Goal: Information Seeking & Learning: Find specific fact

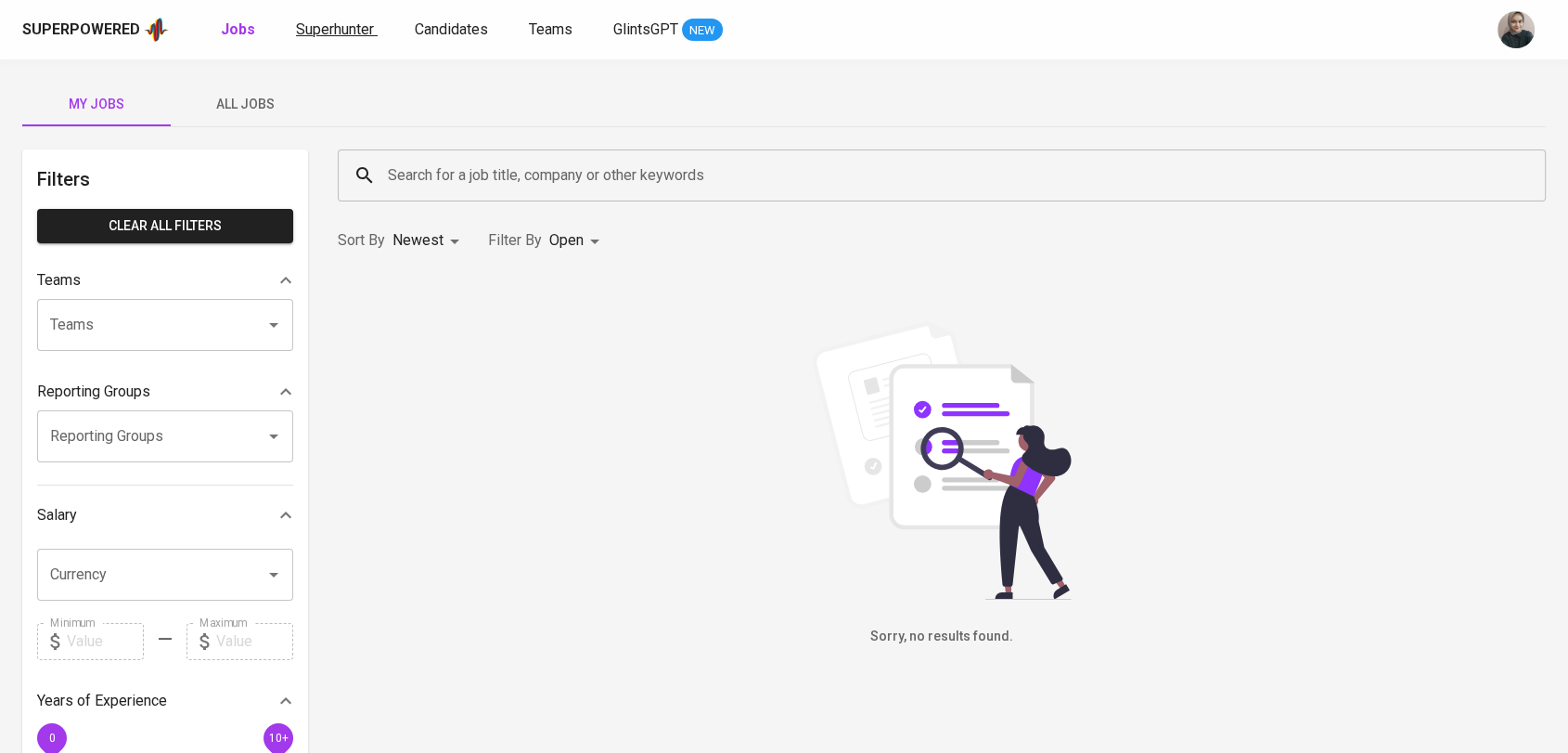
click at [333, 26] on span "Superhunter" at bounding box center [335, 29] width 77 height 17
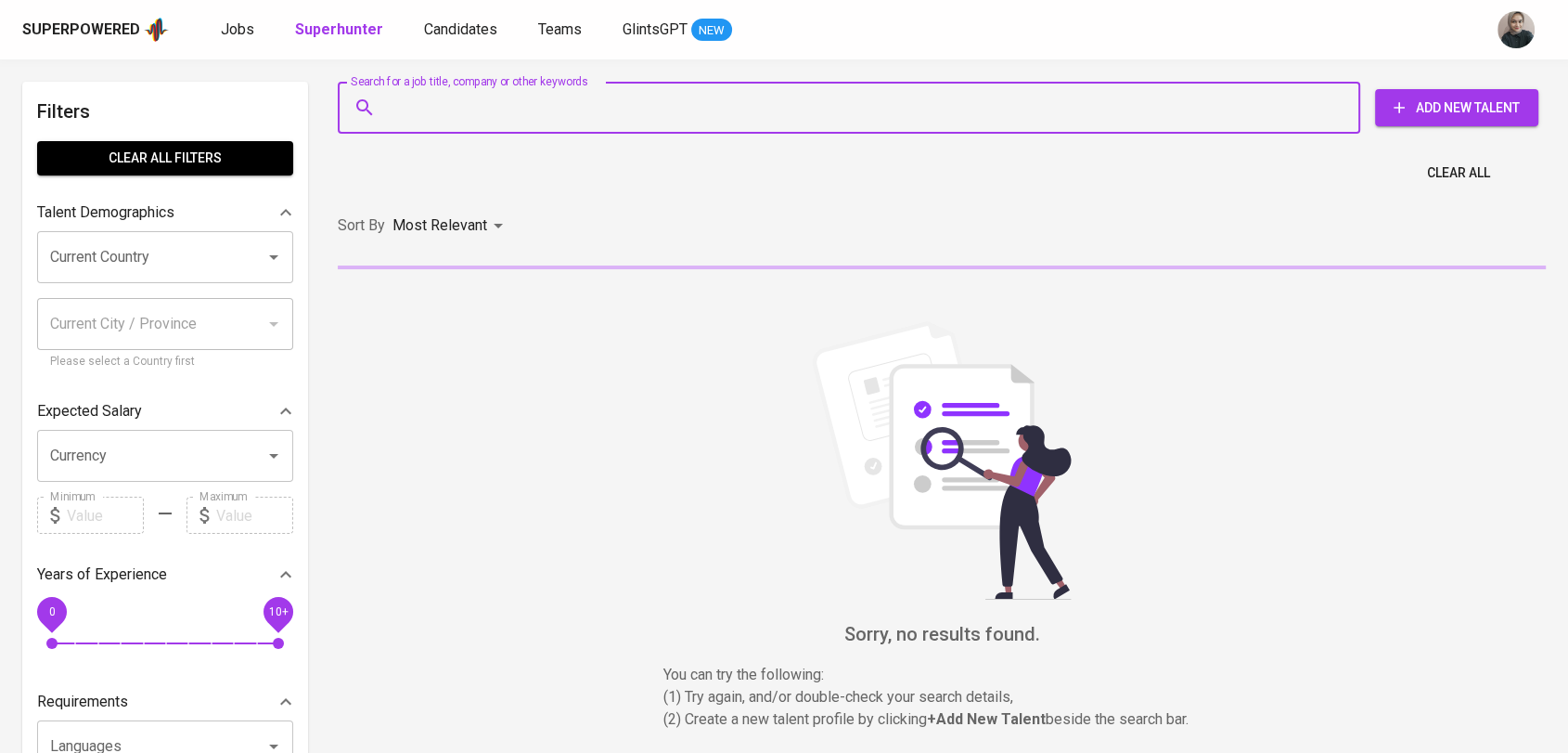
click at [496, 121] on input "Search for a job title, company or other keywords" at bounding box center [854, 108] width 941 height 35
paste input "[EMAIL_ADDRESS][DOMAIN_NAME]"
type input "[EMAIL_ADDRESS][DOMAIN_NAME]"
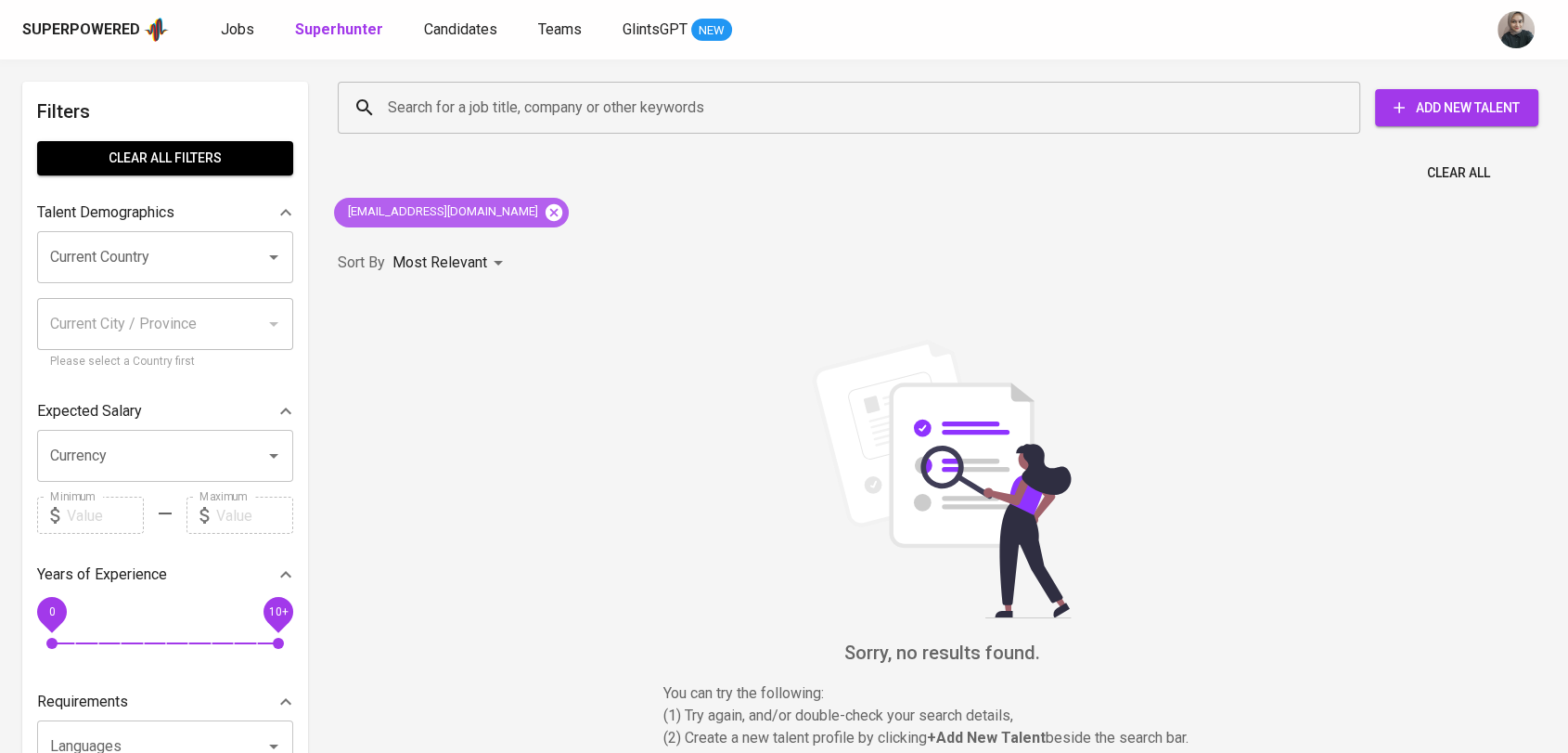
click at [545, 207] on icon at bounding box center [553, 211] width 16 height 16
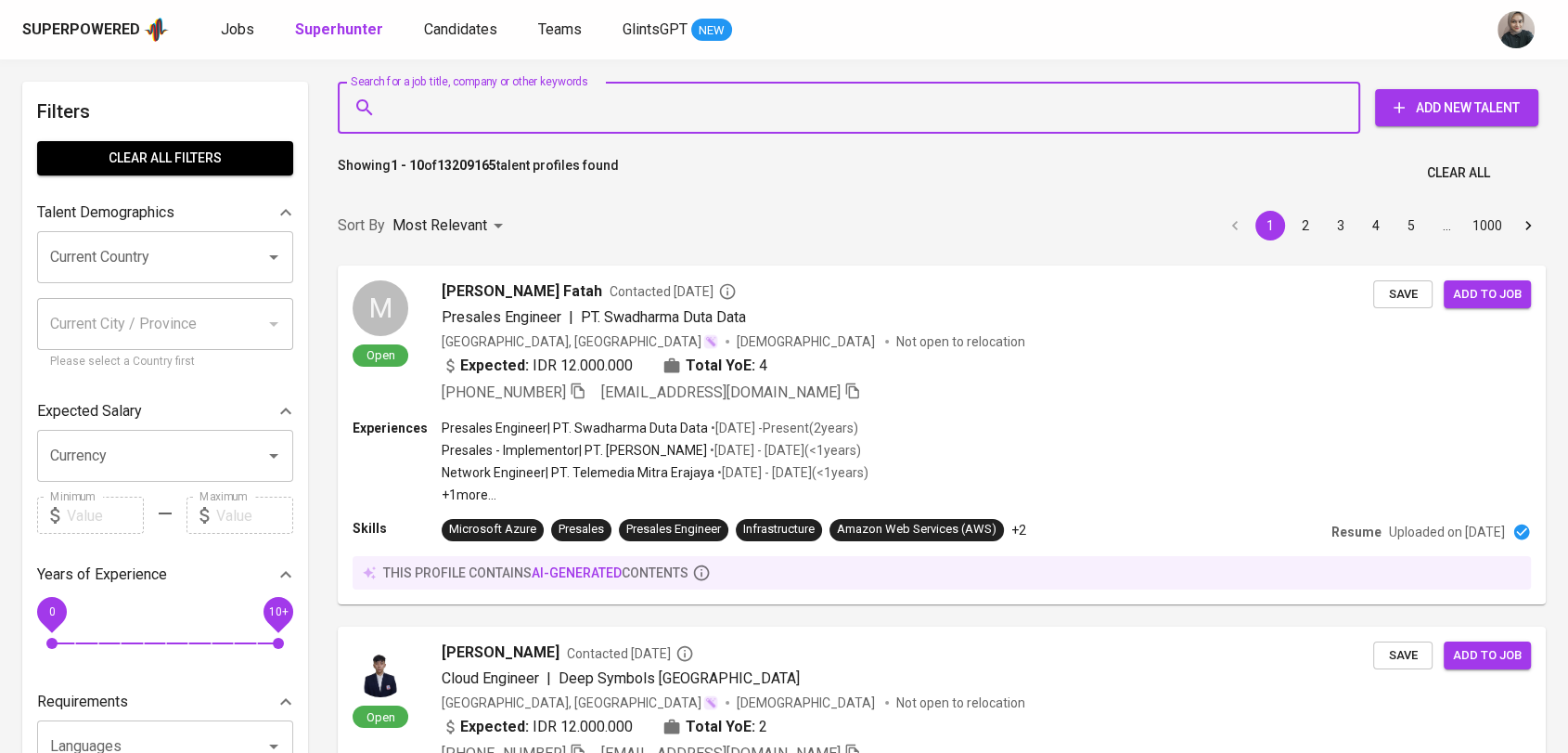
click at [544, 91] on input "Search for a job title, company or other keywords" at bounding box center [854, 108] width 941 height 35
paste input "[EMAIL_ADDRESS][DOMAIN_NAME]"
type input "[EMAIL_ADDRESS][DOMAIN_NAME]"
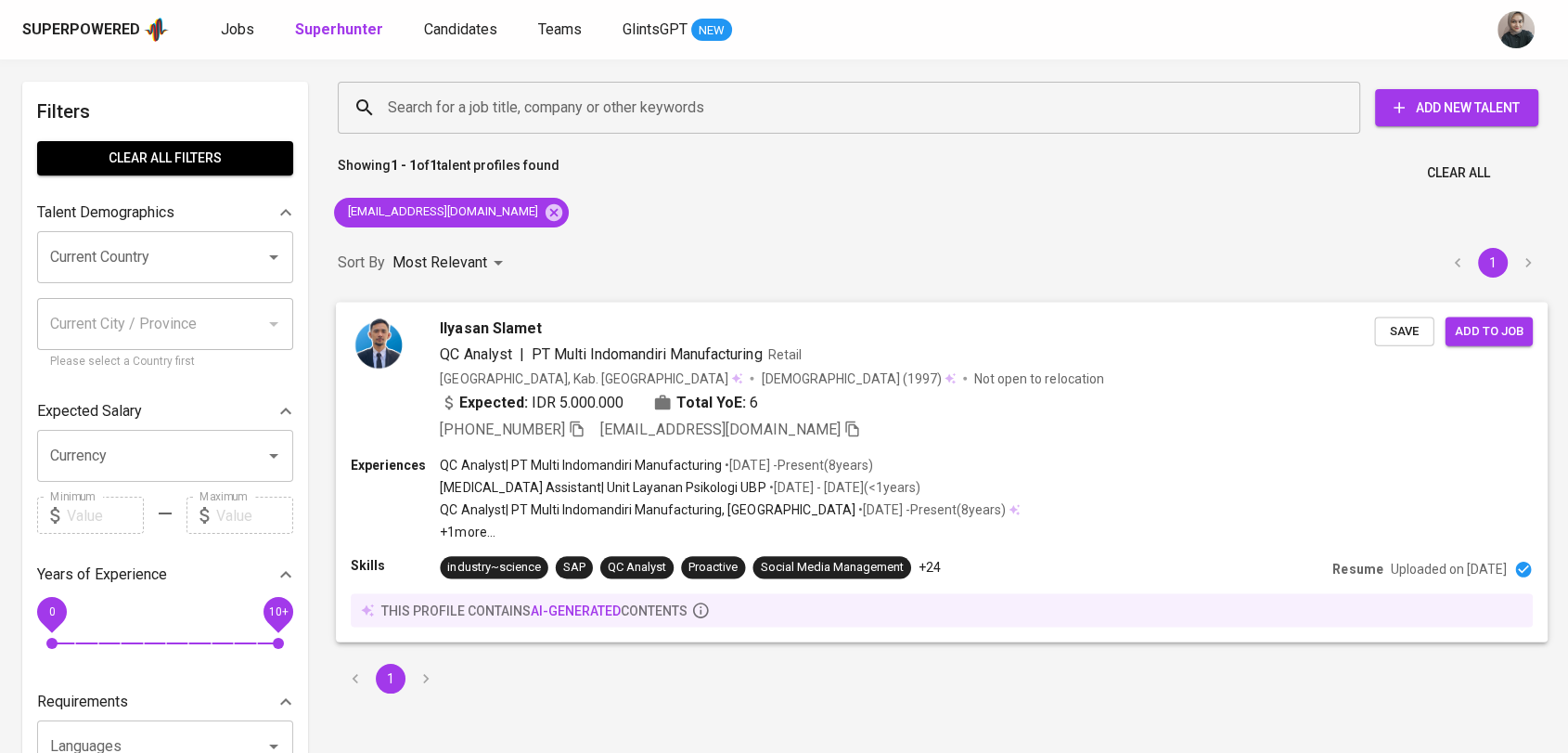
click at [528, 334] on span "Ilyasan Slamet" at bounding box center [490, 328] width 101 height 22
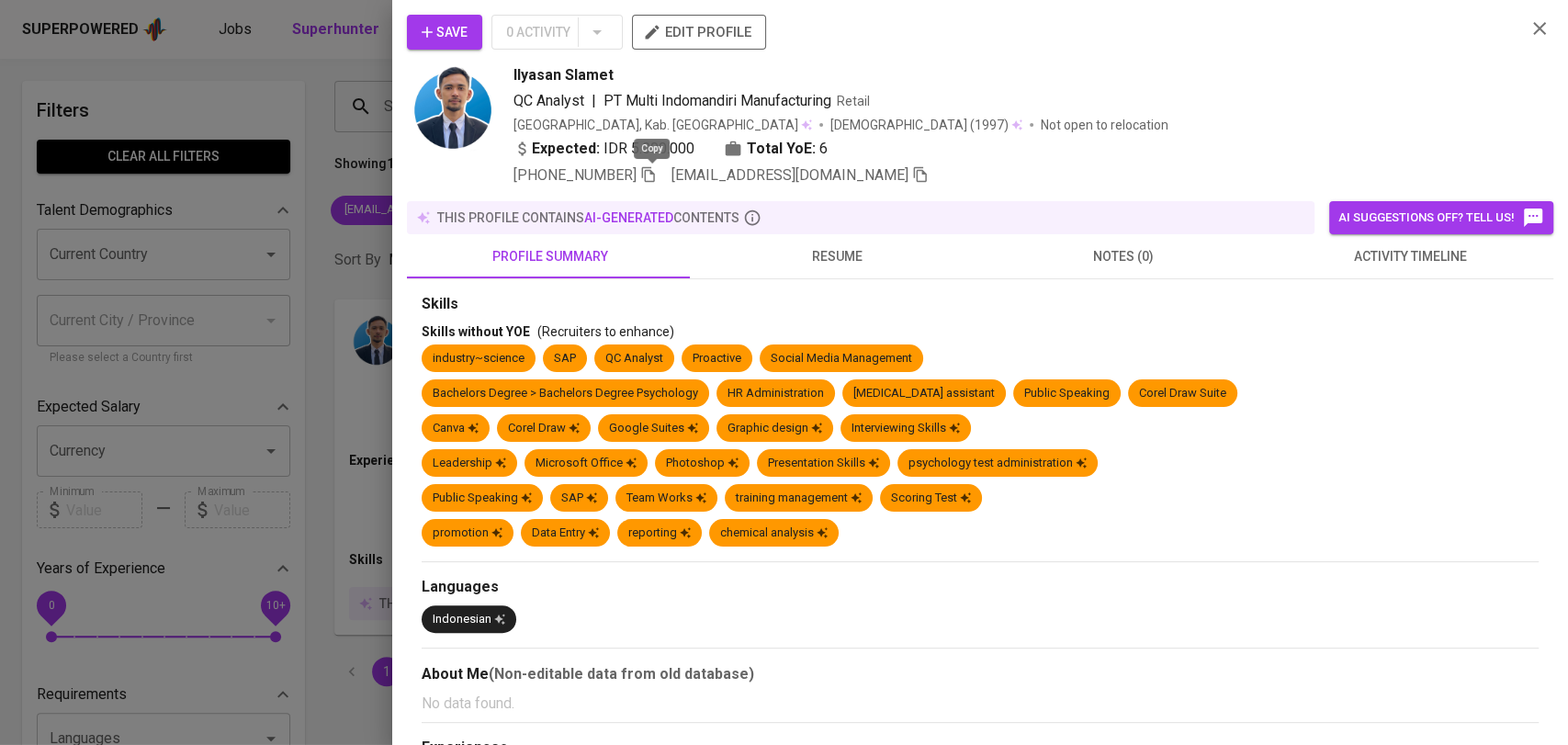
click at [652, 179] on icon "button" at bounding box center [648, 174] width 16 height 16
